Goal: Task Accomplishment & Management: Complete application form

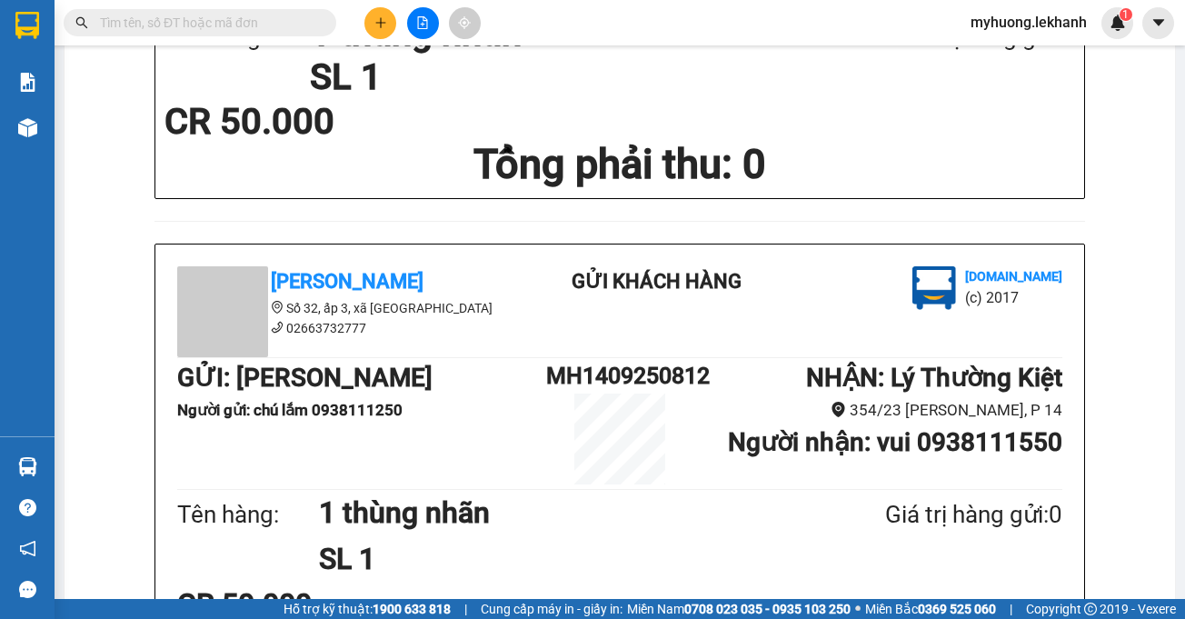
scroll to position [454, 0]
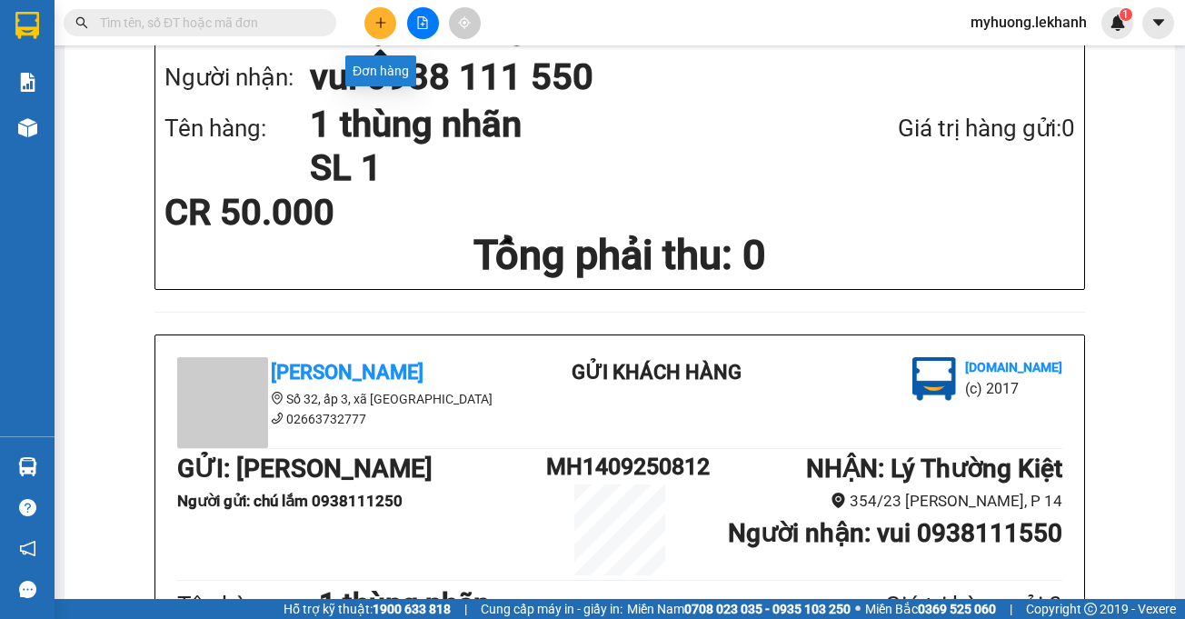
click at [380, 23] on icon "plus" at bounding box center [380, 22] width 10 height 1
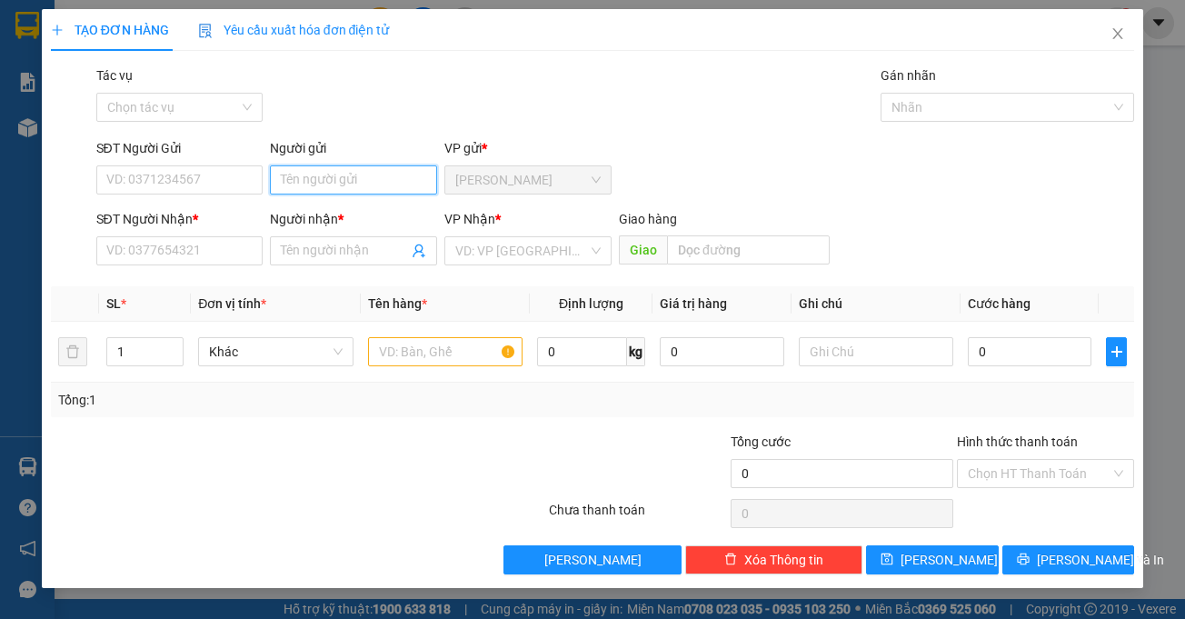
click at [347, 182] on input "Người gửi" at bounding box center [353, 179] width 167 height 29
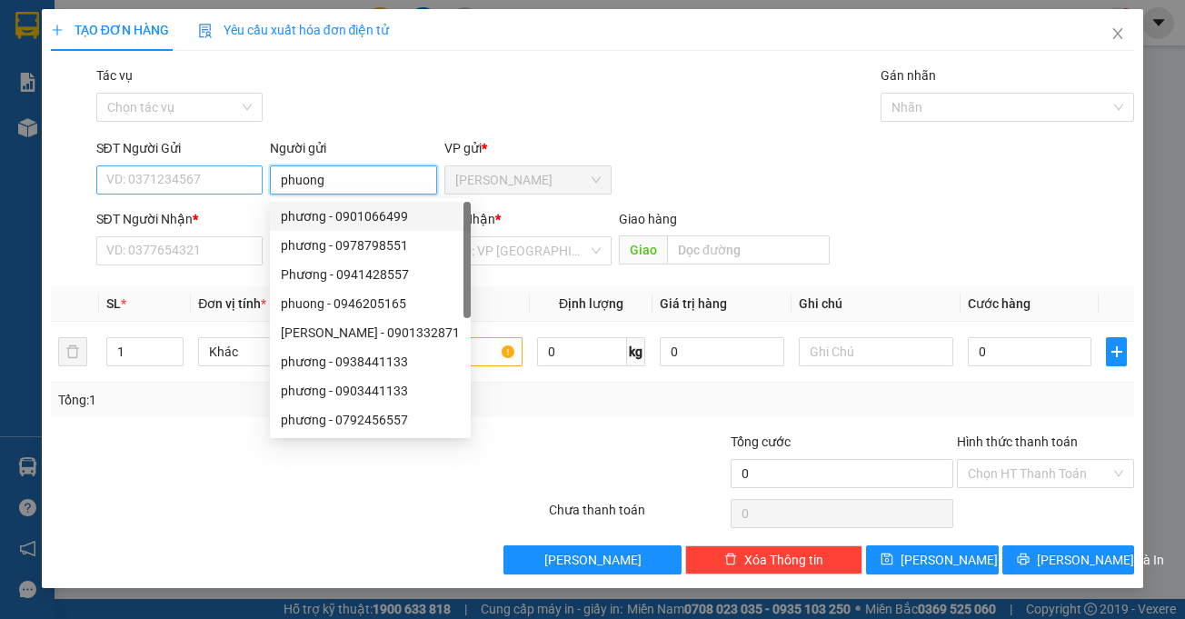
type input "phuong"
click at [132, 174] on input "SĐT Người Gửi" at bounding box center [179, 179] width 167 height 29
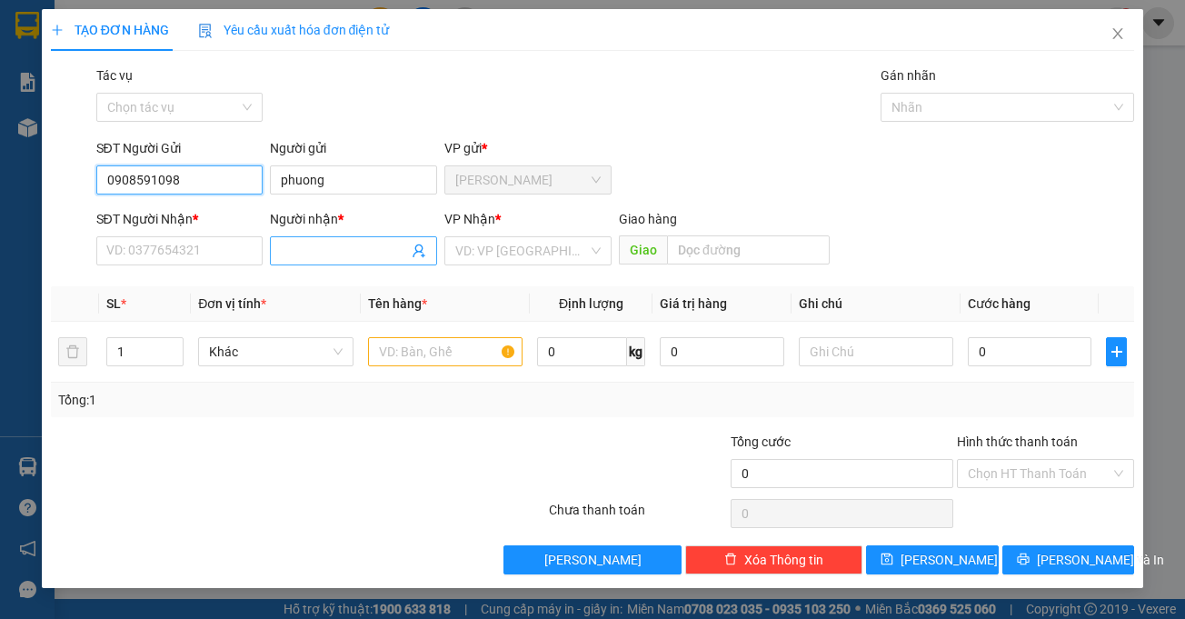
type input "0908591098"
click at [375, 256] on input "Người nhận *" at bounding box center [344, 251] width 127 height 20
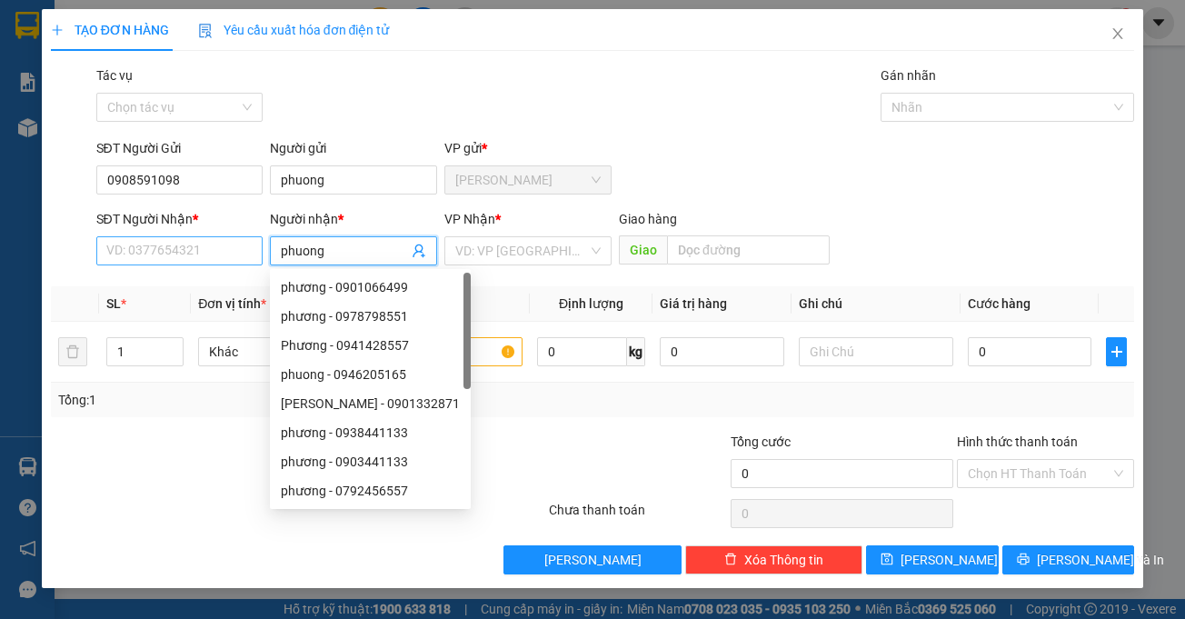
type input "phuong"
click at [131, 244] on input "SĐT Người Nhận *" at bounding box center [179, 250] width 167 height 29
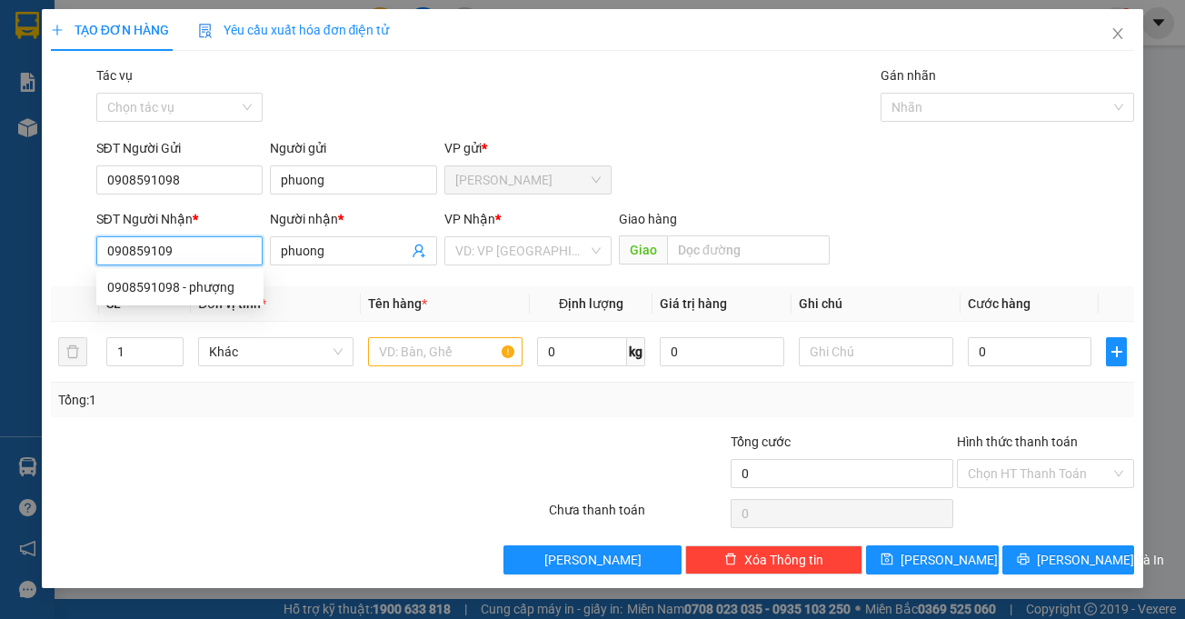
type input "0908591098"
click at [229, 294] on div "0908591098 - phượng" at bounding box center [179, 287] width 145 height 20
type input "phượng"
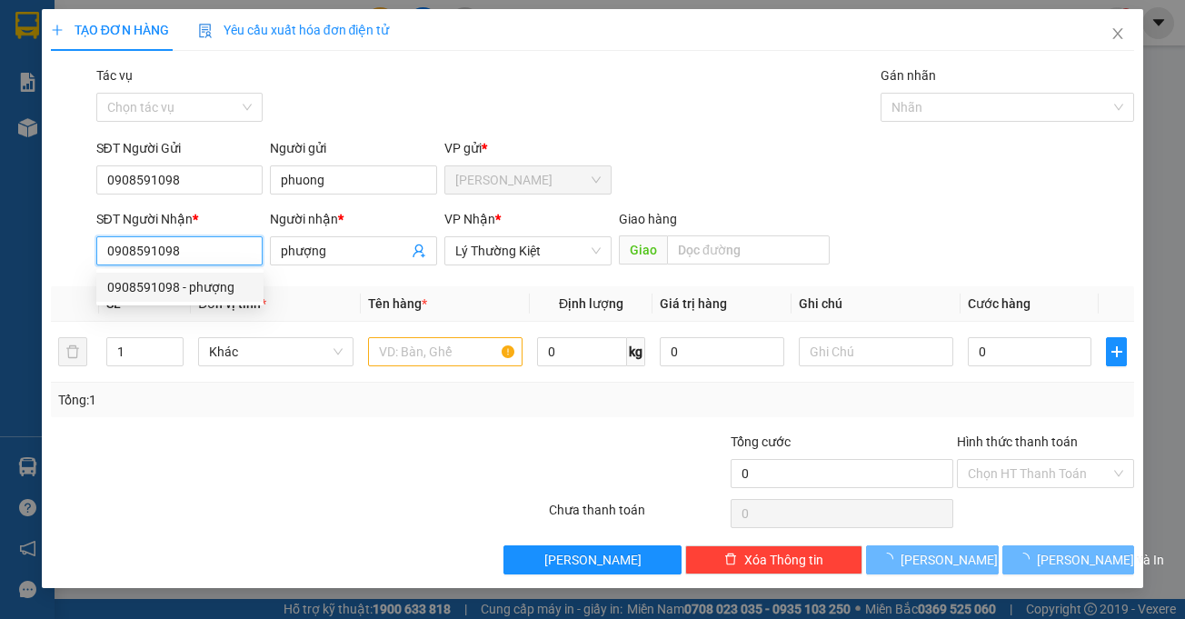
type input "40.000"
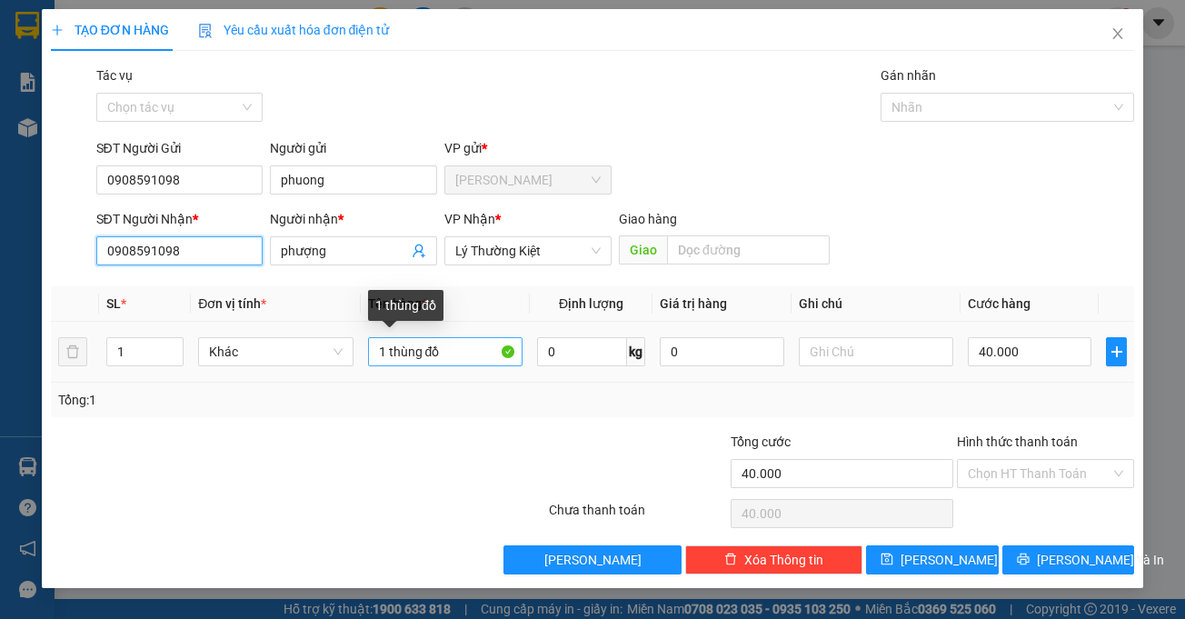
type input "0908591098"
click at [456, 349] on input "1 thùng đồ" at bounding box center [445, 351] width 154 height 29
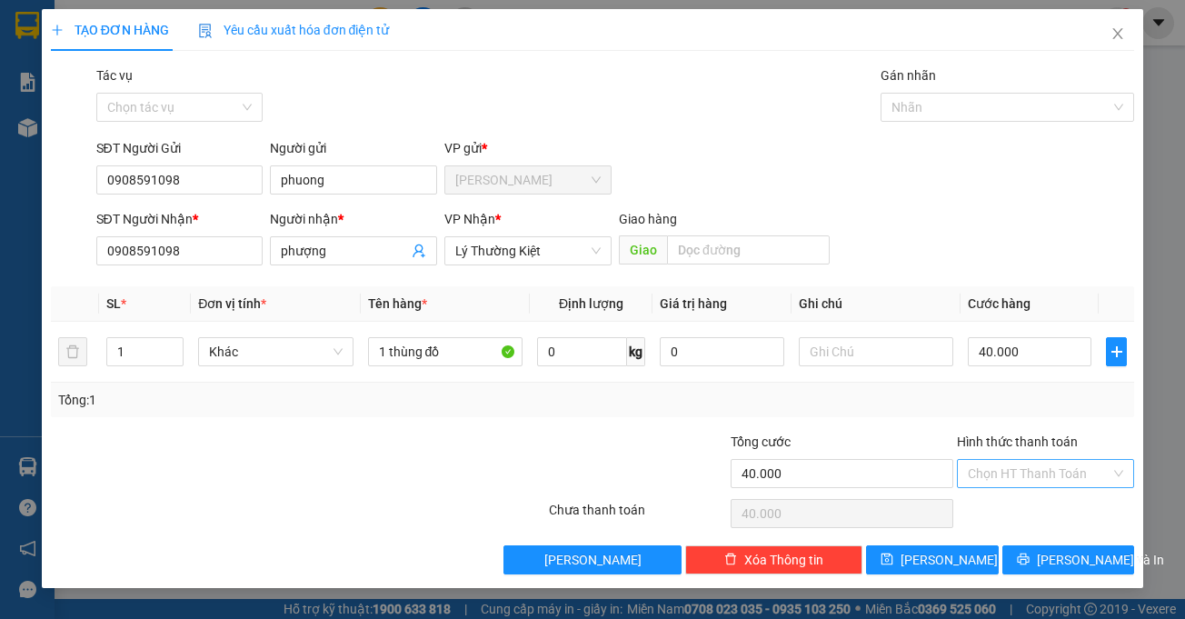
click at [1049, 475] on input "Hình thức thanh toán" at bounding box center [1039, 473] width 143 height 27
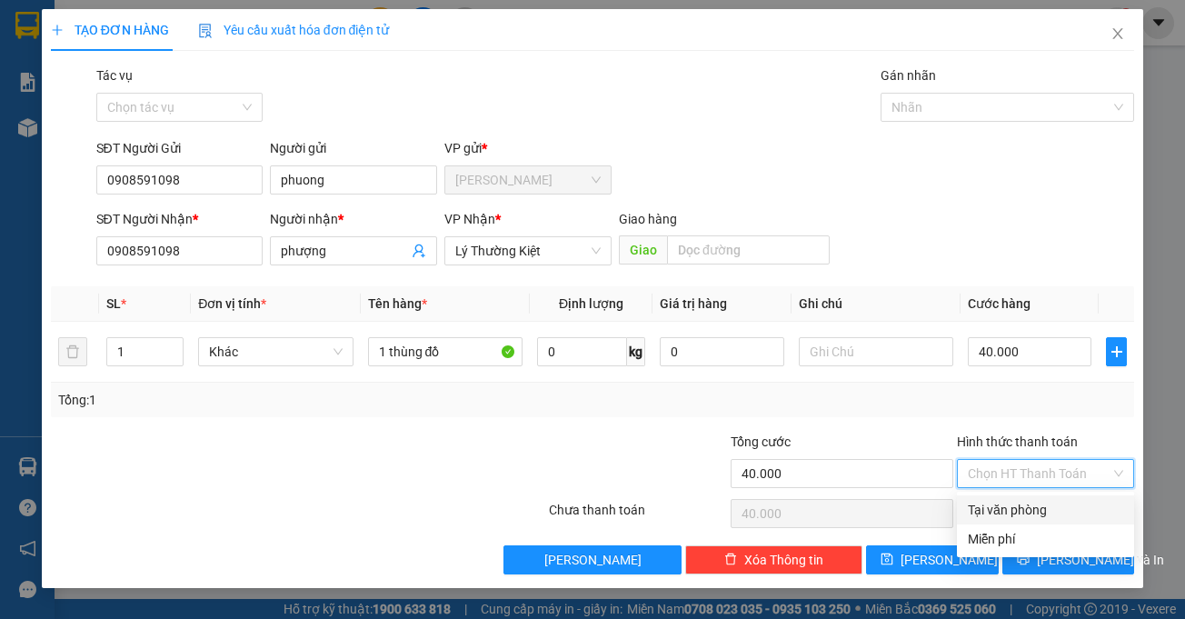
click at [1037, 514] on div "Tại văn phòng" at bounding box center [1045, 510] width 155 height 20
type input "0"
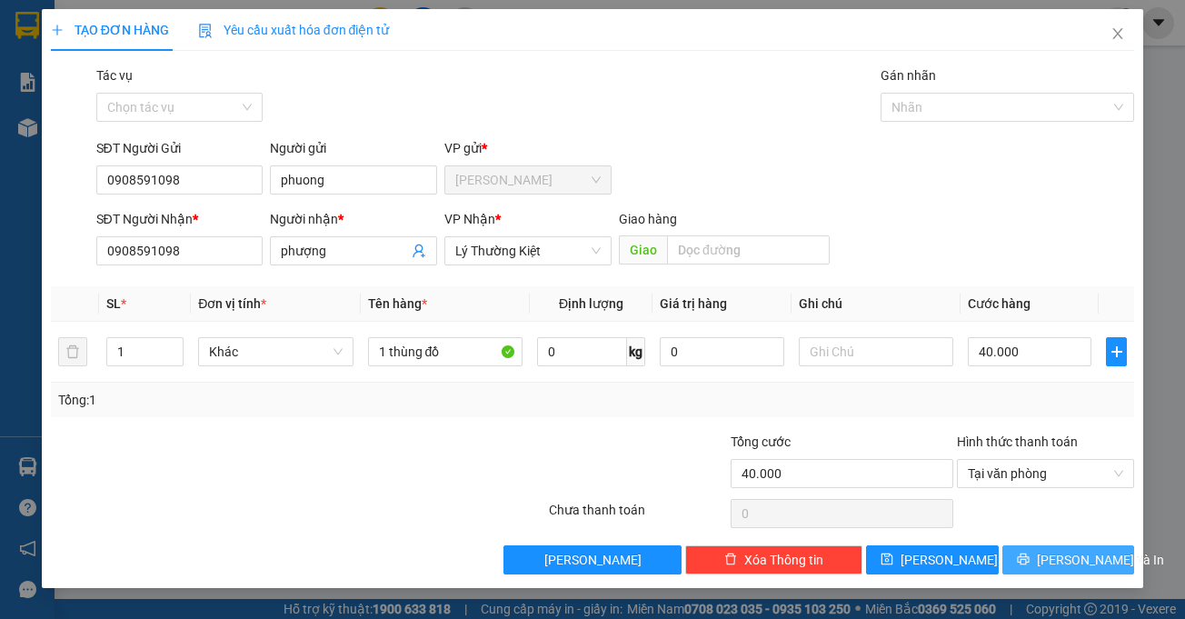
click at [1069, 567] on span "[PERSON_NAME] và In" at bounding box center [1100, 560] width 127 height 20
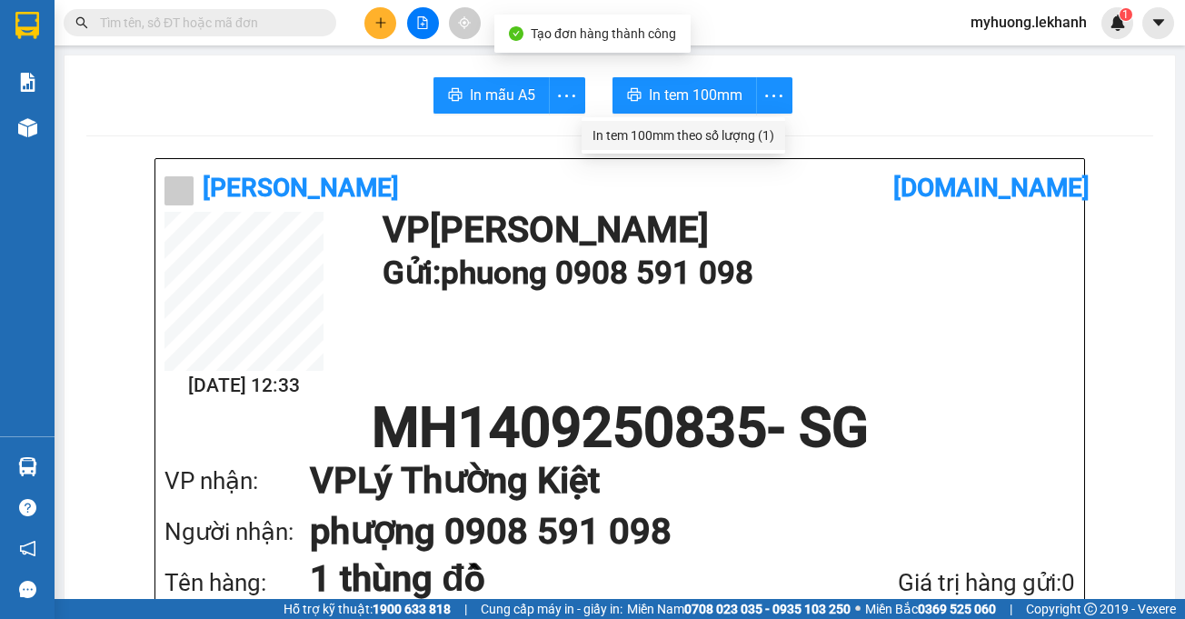
click at [769, 134] on div "In tem 100mm theo số lượng (1)" at bounding box center [683, 135] width 182 height 20
